Goal: Transaction & Acquisition: Book appointment/travel/reservation

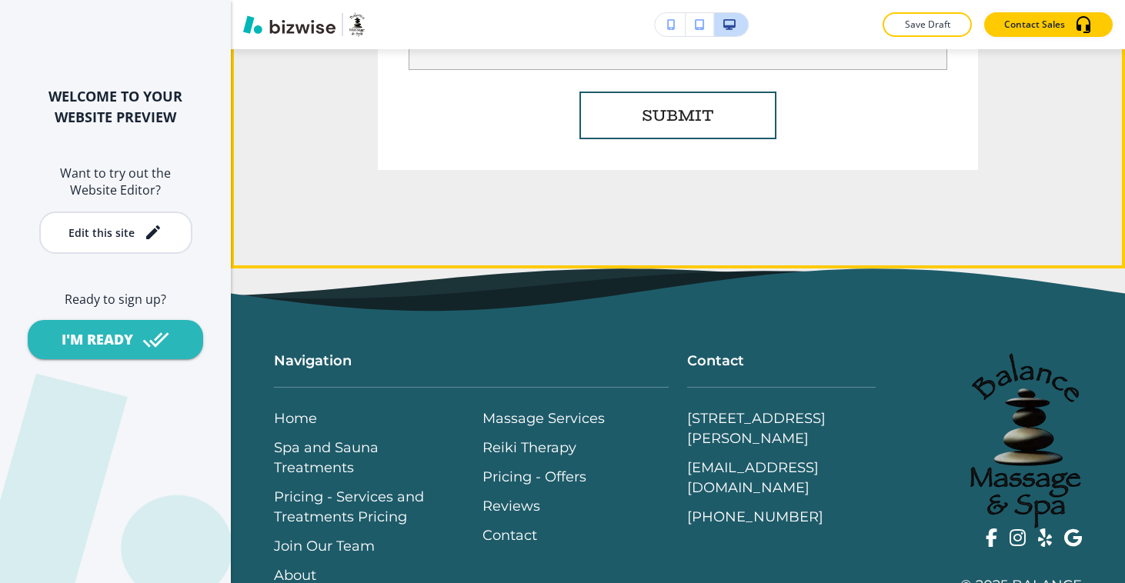
scroll to position [6683, 0]
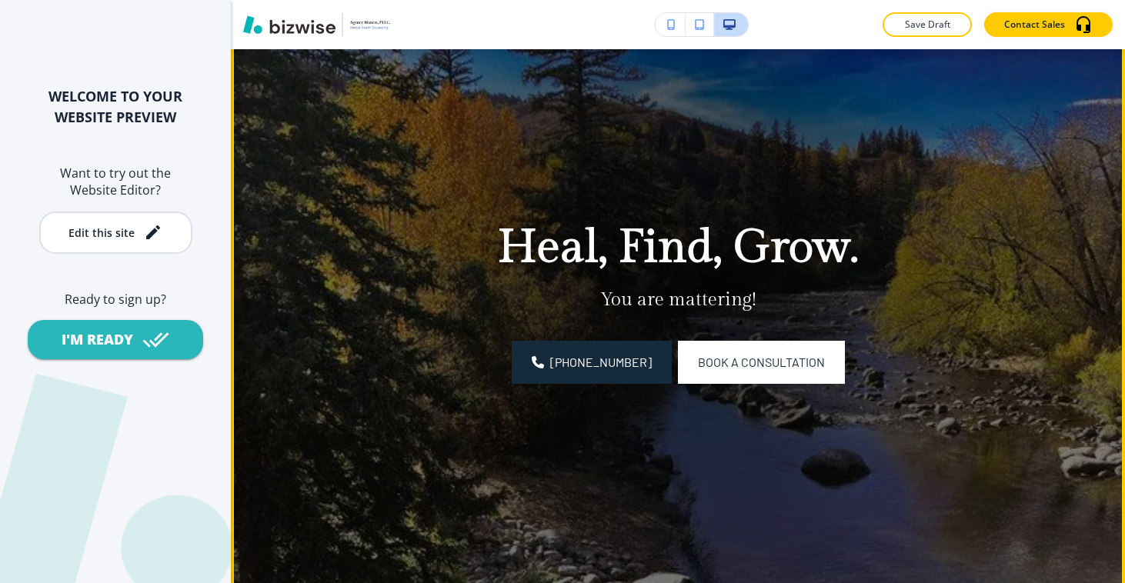
scroll to position [136, 0]
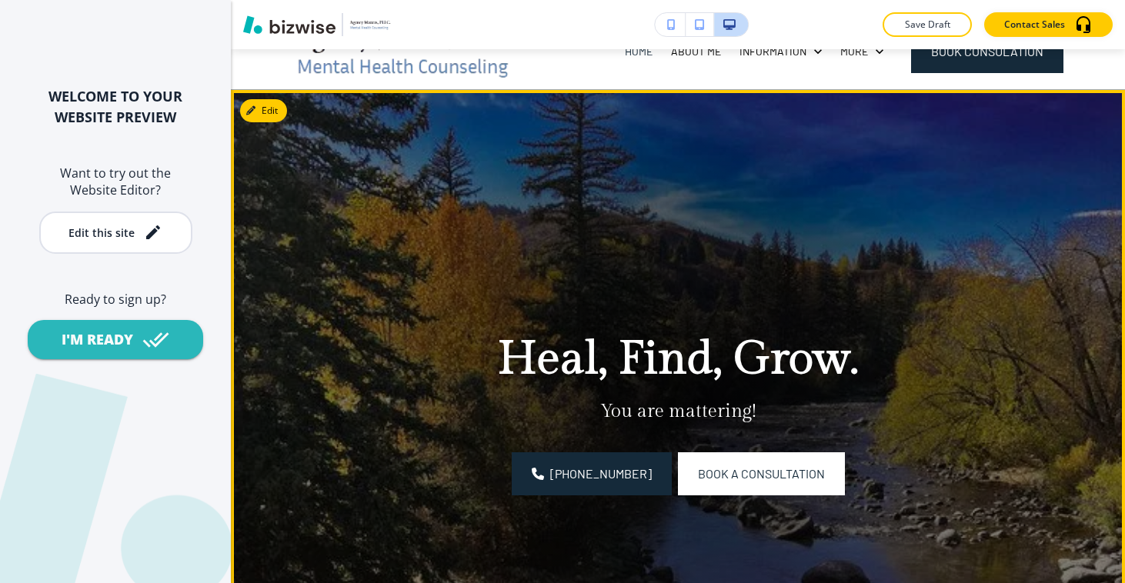
scroll to position [141, 0]
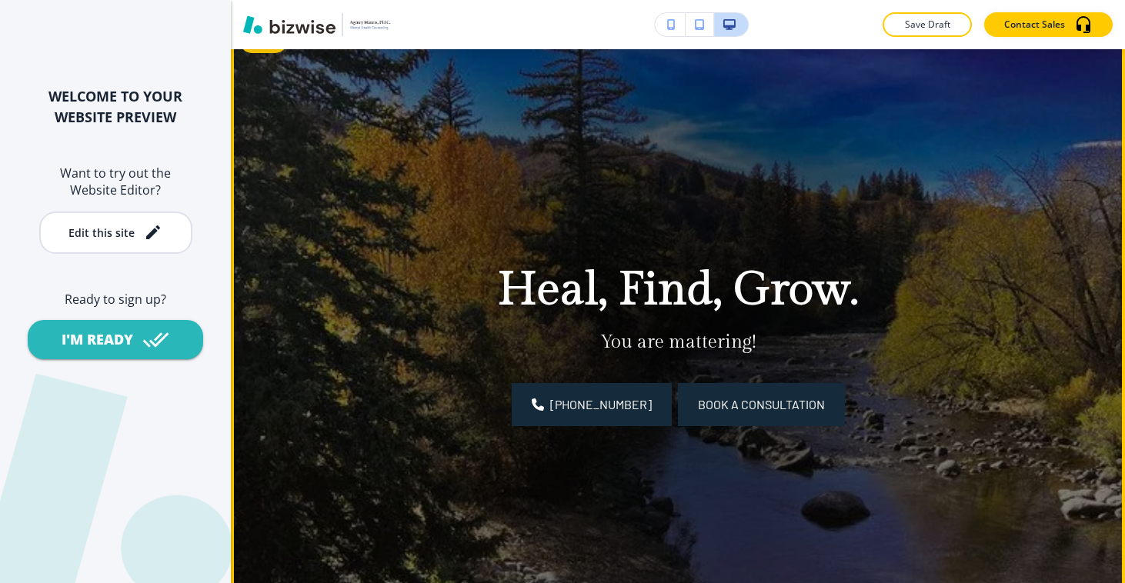
click at [734, 410] on span "Book a Consultation" at bounding box center [761, 405] width 127 height 18
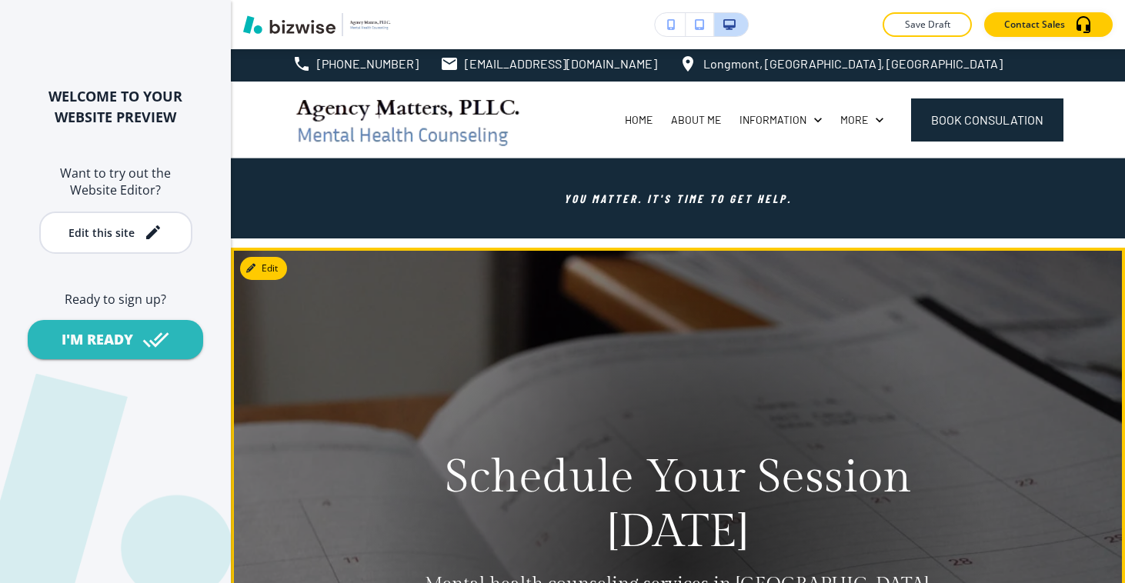
scroll to position [0, 0]
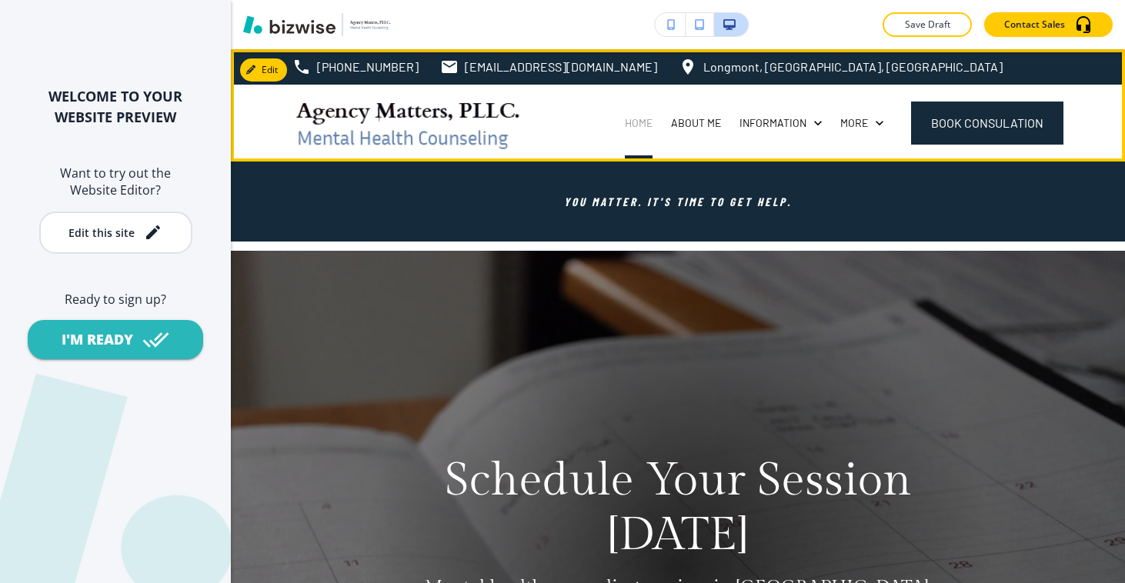
click at [626, 123] on p "Home" at bounding box center [639, 122] width 28 height 15
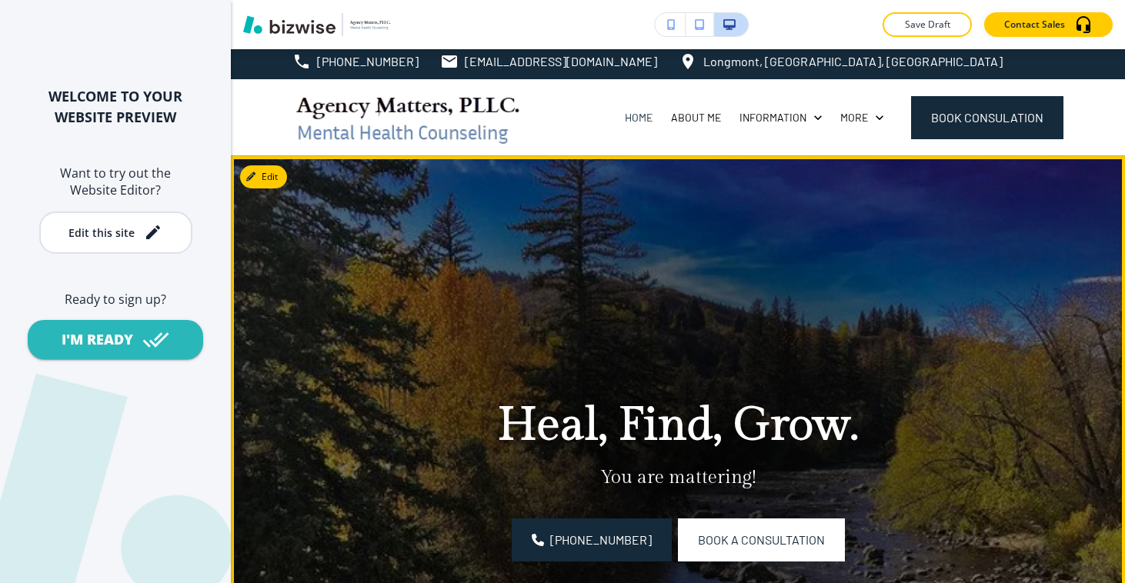
scroll to position [6, 0]
